Goal: Navigation & Orientation: Find specific page/section

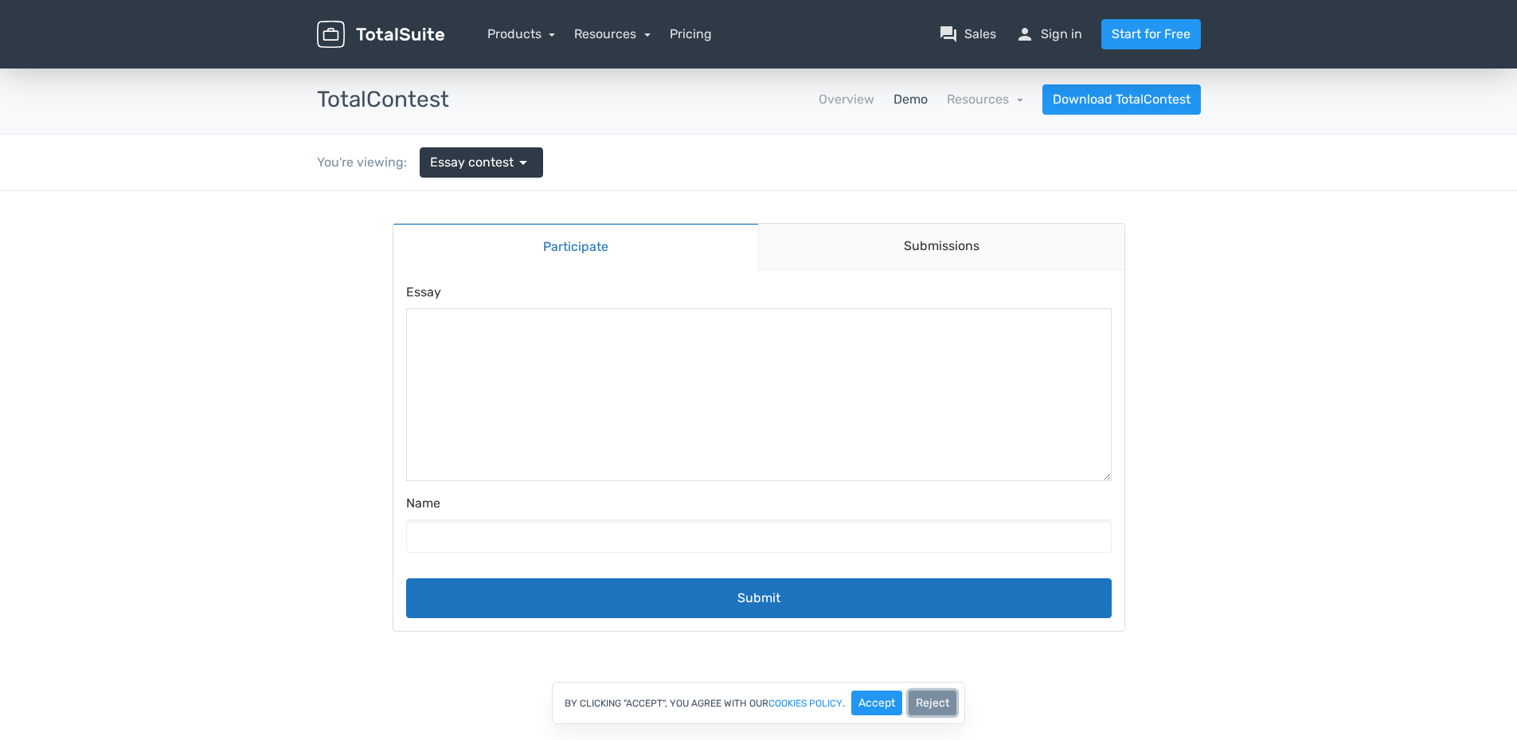
click at [931, 698] on button "Reject" at bounding box center [933, 702] width 48 height 25
click at [856, 233] on link "Submissions" at bounding box center [941, 247] width 366 height 46
click at [845, 240] on link "Submissions" at bounding box center [941, 247] width 366 height 46
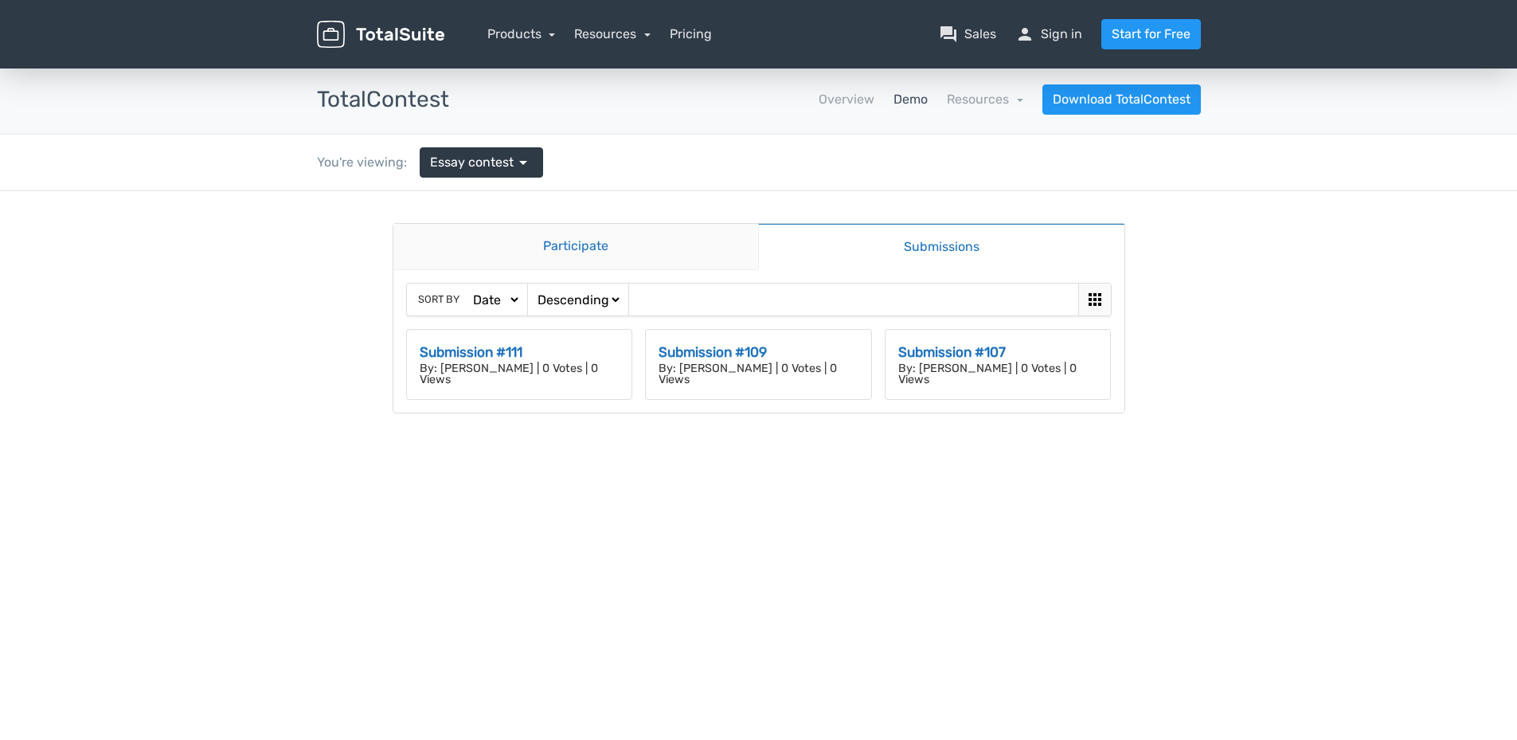
click at [620, 244] on link "Participate" at bounding box center [576, 247] width 366 height 46
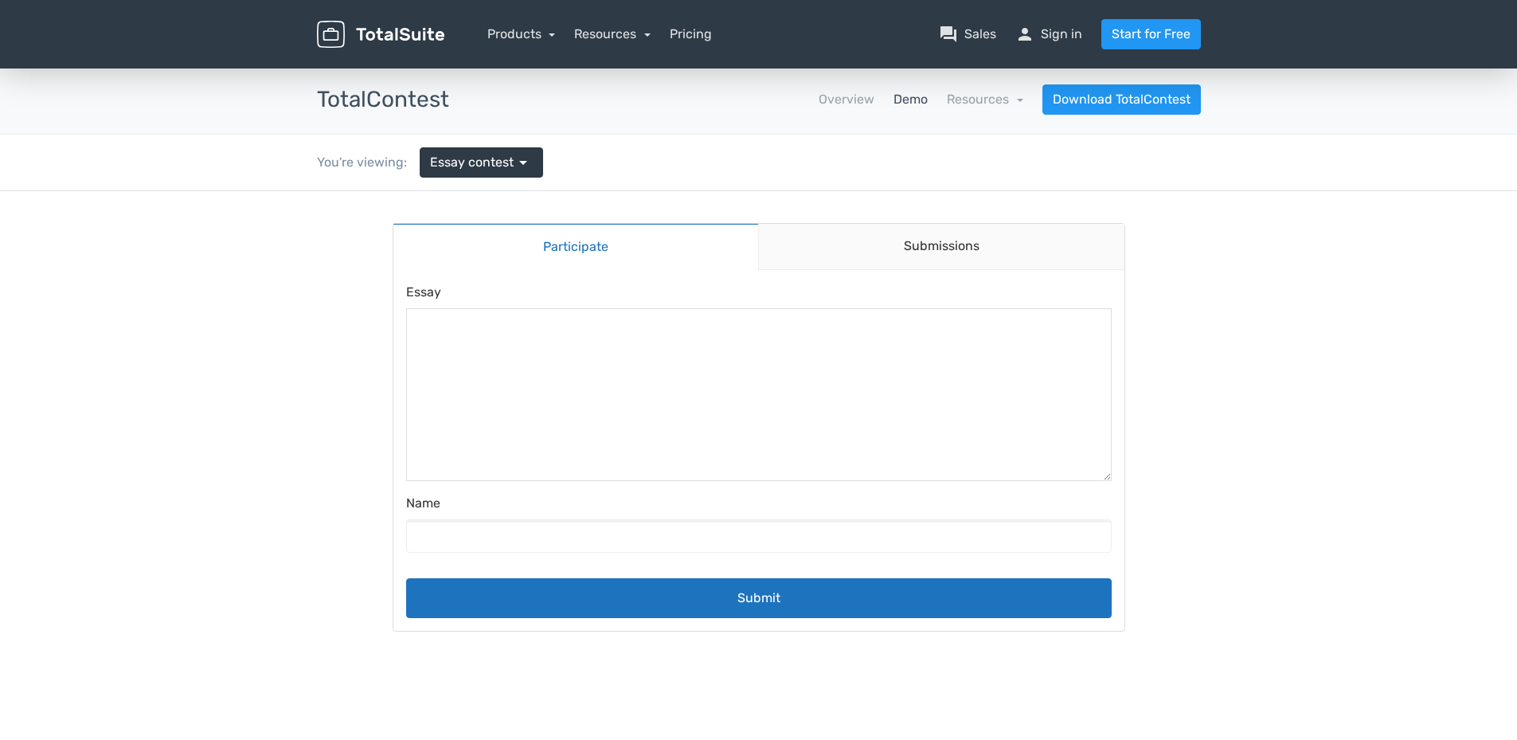
click at [387, 37] on img at bounding box center [380, 35] width 127 height 28
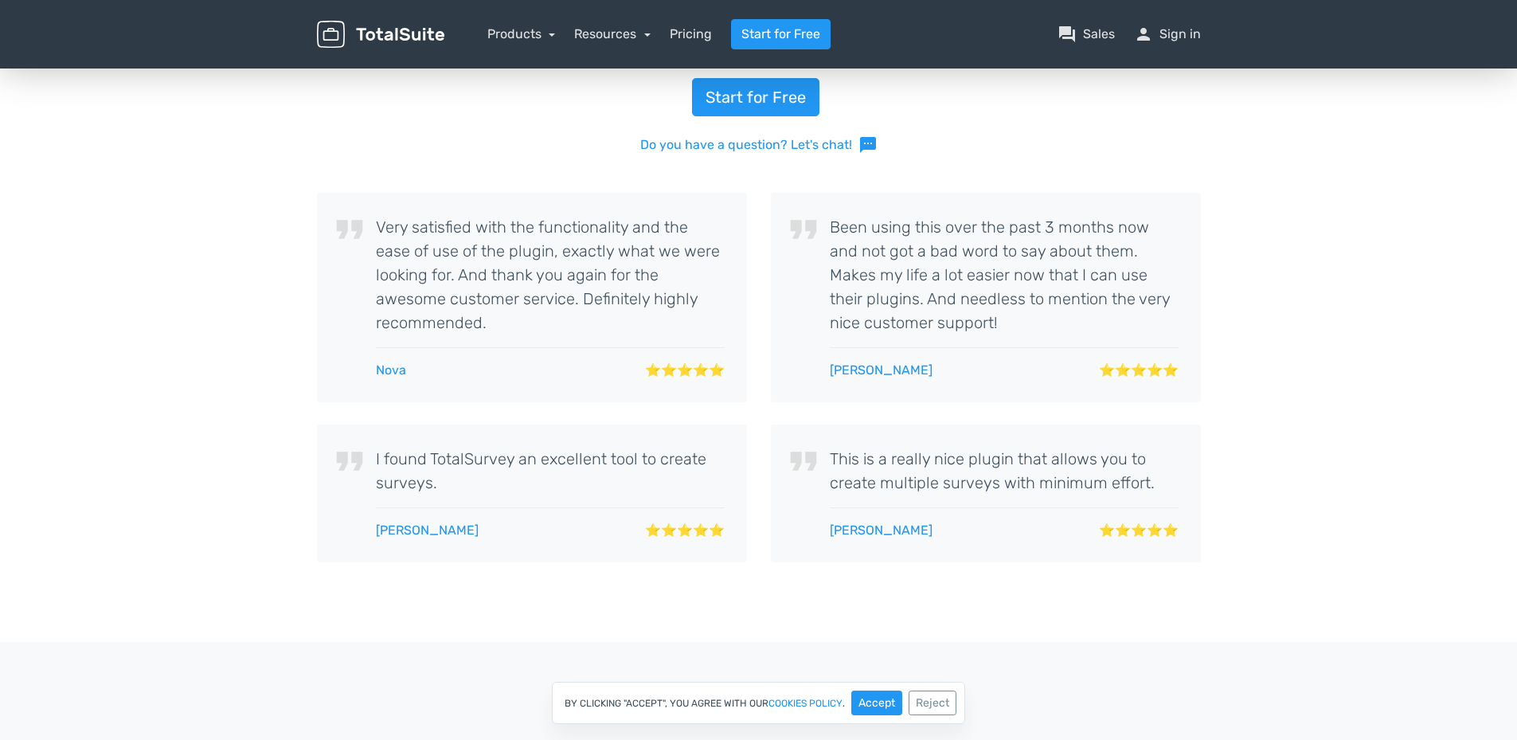
scroll to position [3026, 0]
